Goal: Information Seeking & Learning: Learn about a topic

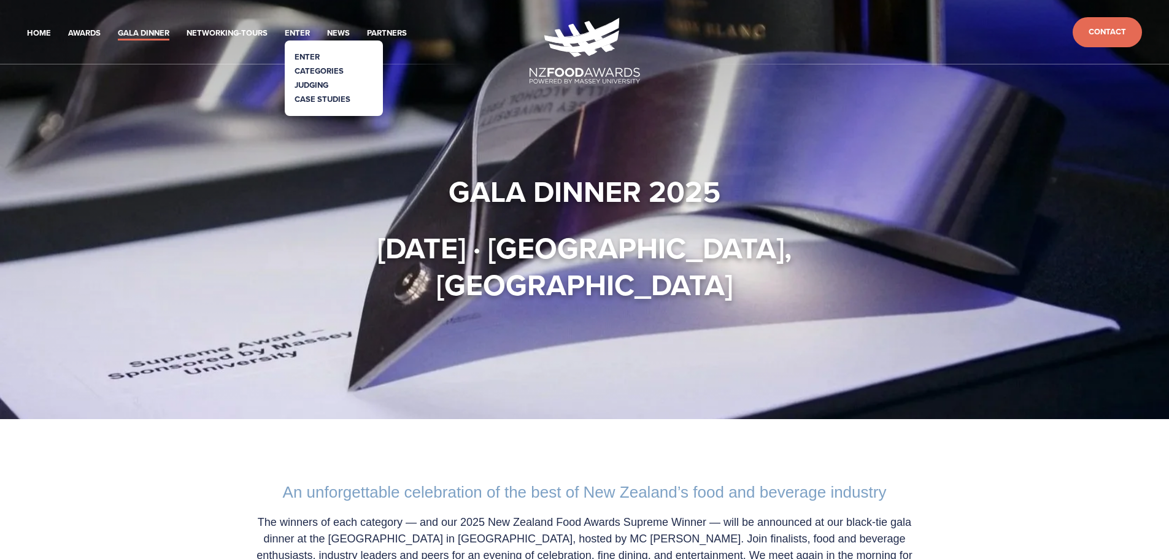
click at [315, 71] on link "Categories" at bounding box center [319, 71] width 49 height 12
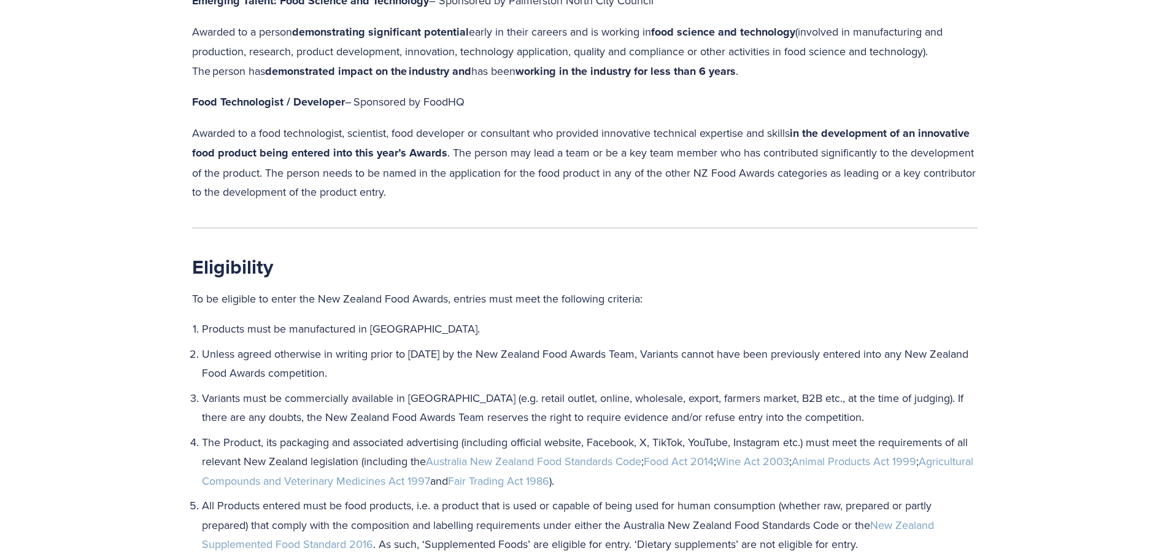
scroll to position [1227, 0]
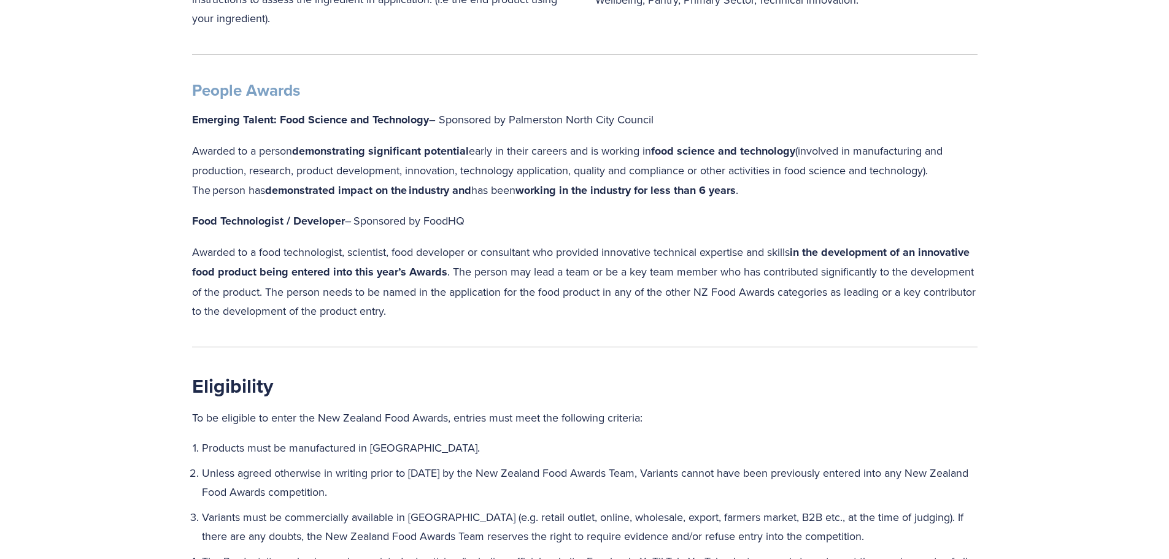
drag, startPoint x: 484, startPoint y: 315, endPoint x: 182, endPoint y: 222, distance: 315.8
click at [182, 222] on div "People Awards Emerging Talent: Food Science and Technology – Sponsored by Palme…" at bounding box center [585, 200] width 806 height 261
copy div "Food Technologist / Developer  – Sponsored by FoodHQ Awarded to a food technolo…"
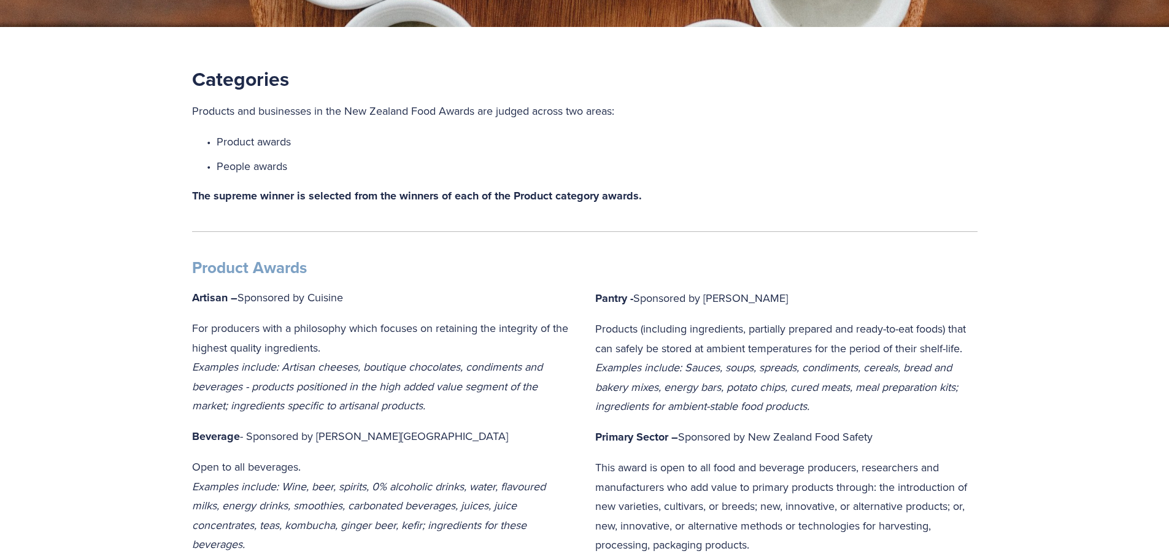
scroll to position [0, 0]
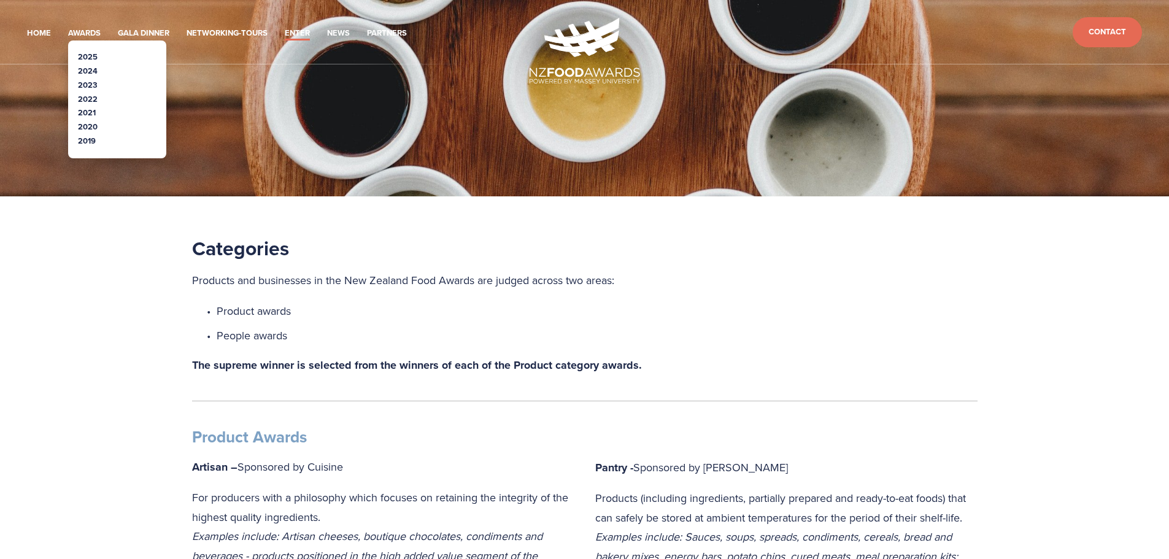
click at [85, 54] on link "2025" at bounding box center [88, 57] width 20 height 12
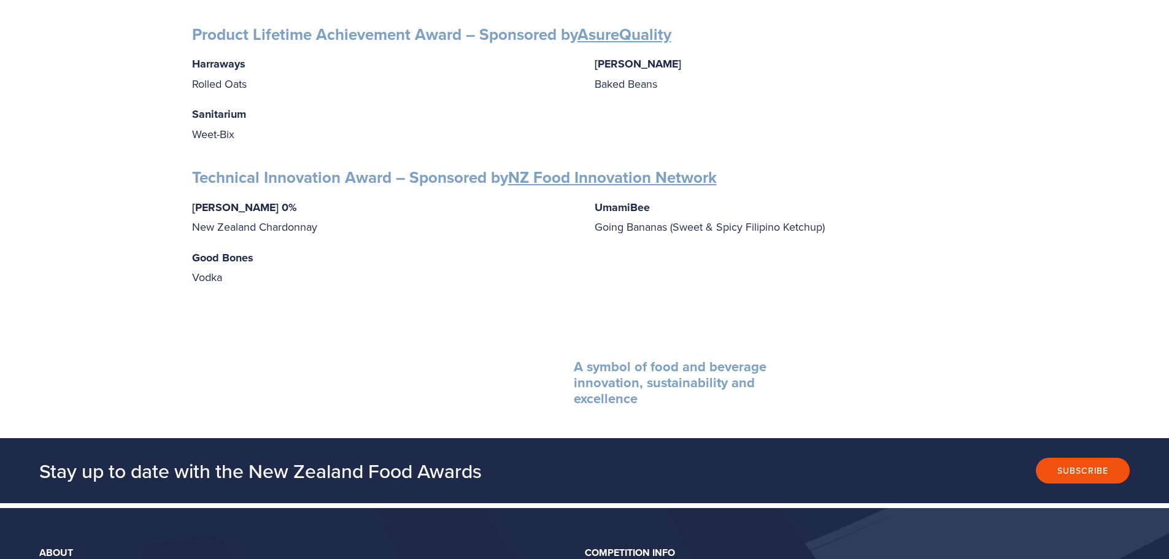
scroll to position [2086, 0]
